Goal: Subscribe to service/newsletter

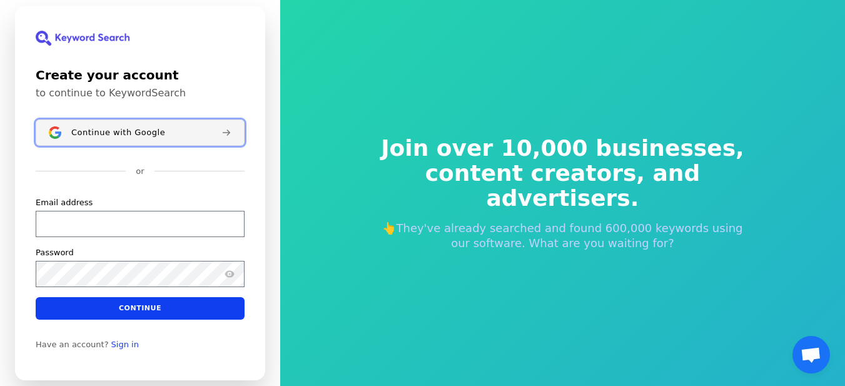
click at [132, 134] on span "Continue with Google" at bounding box center [118, 132] width 94 height 10
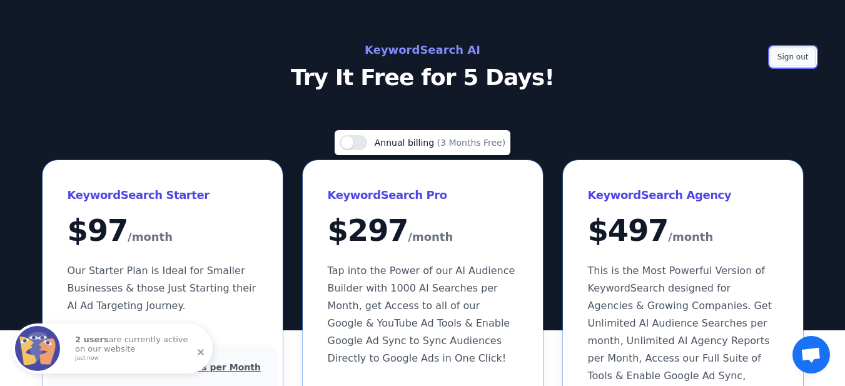
click at [784, 58] on button "Sign out" at bounding box center [792, 57] width 45 height 19
